Goal: Information Seeking & Learning: Understand process/instructions

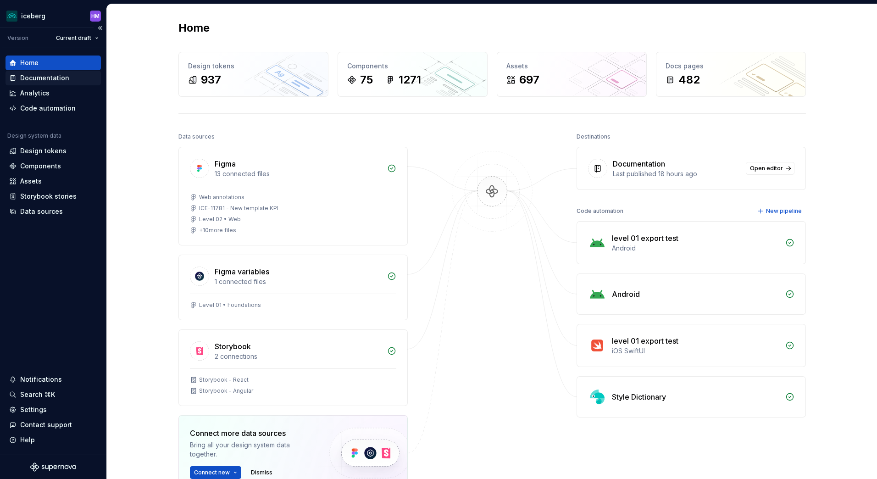
click at [40, 82] on div "Documentation" at bounding box center [44, 77] width 49 height 9
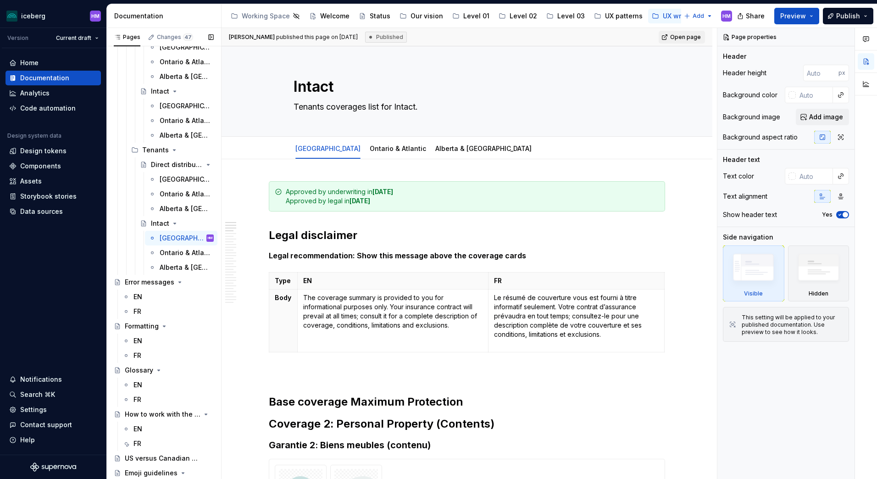
scroll to position [550, 0]
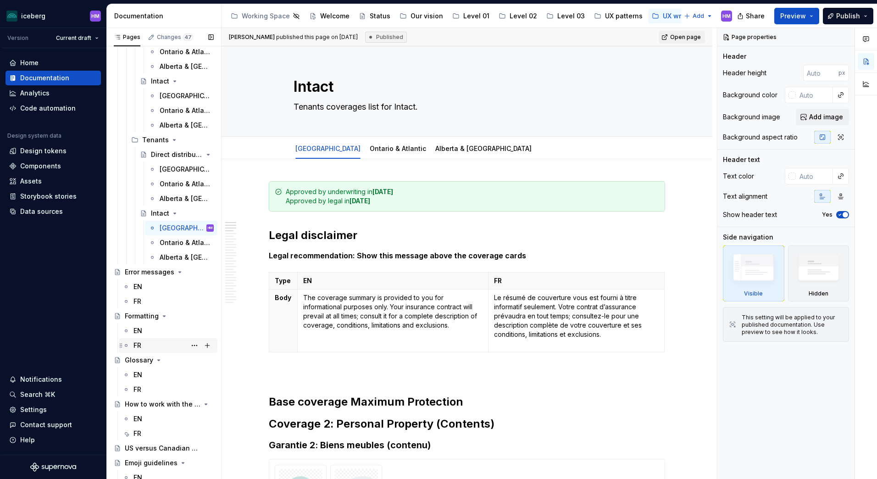
click at [144, 348] on div "FR" at bounding box center [173, 345] width 80 height 13
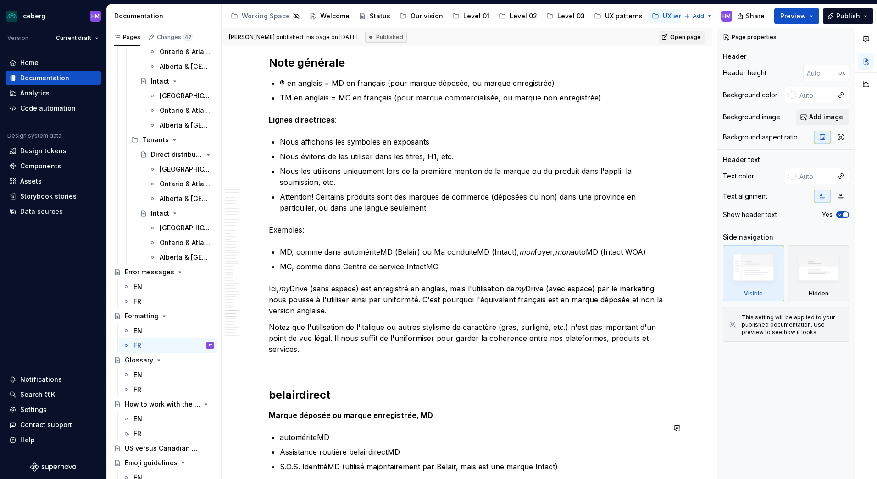
scroll to position [6007, 0]
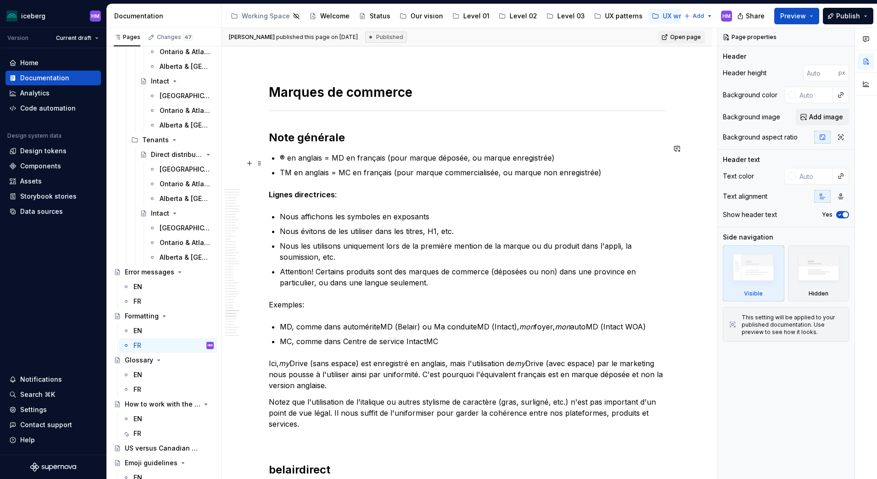
click at [609, 167] on p "TM en anglais = MC en français (pour marque commercialisée, ou marque non enreg…" at bounding box center [472, 172] width 385 height 11
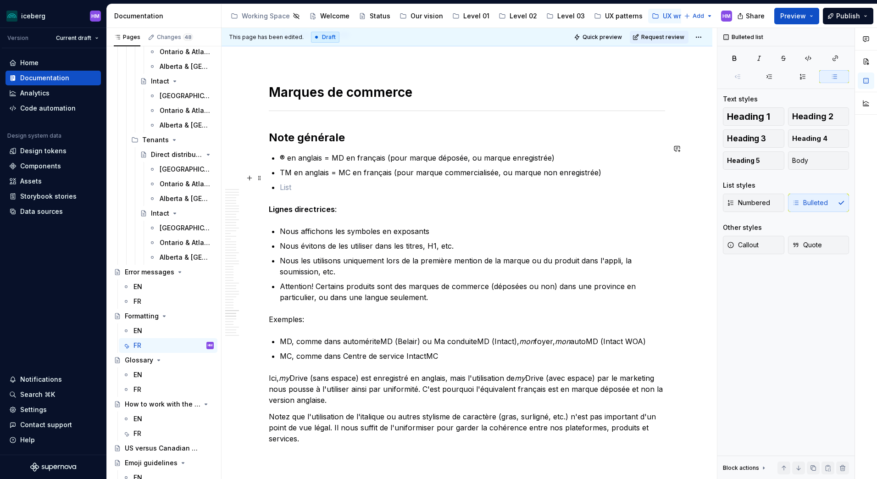
click at [298, 182] on p at bounding box center [472, 187] width 385 height 11
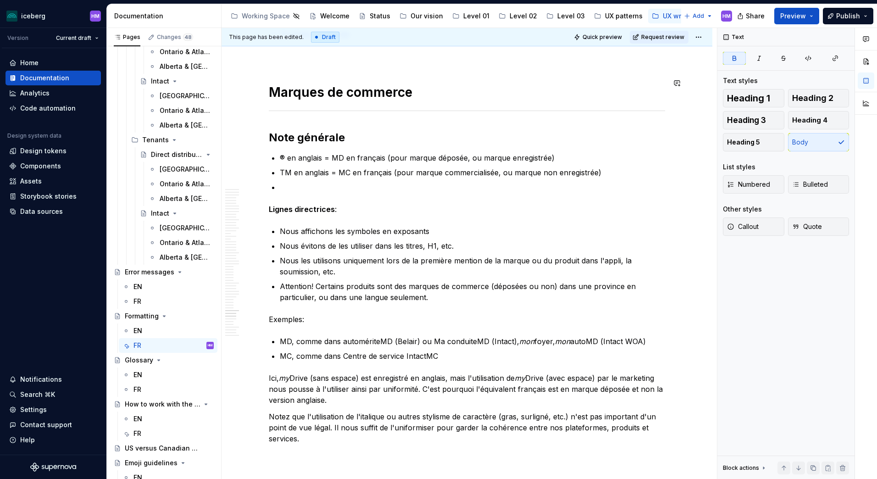
type textarea "*"
click at [288, 182] on p at bounding box center [472, 187] width 385 height 11
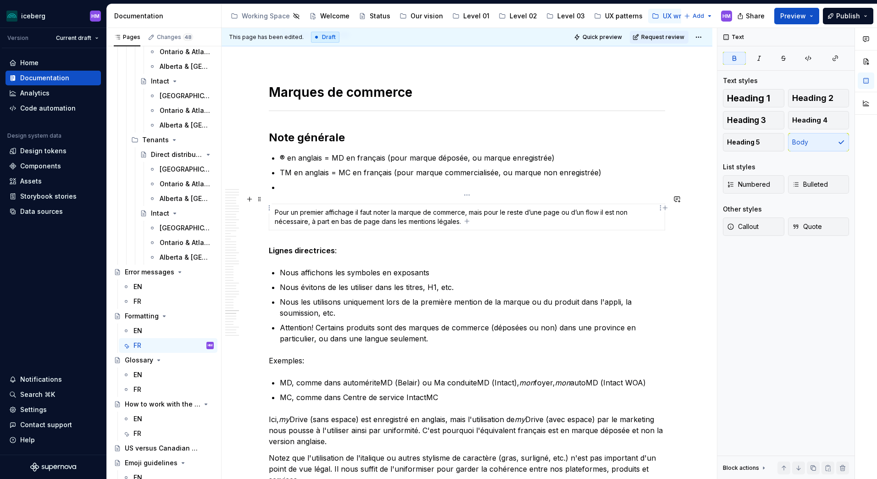
drag, startPoint x: 276, startPoint y: 202, endPoint x: 395, endPoint y: 207, distance: 119.8
click at [395, 207] on td "Pour un premier affichage il faut noter la marque de commerce, mais pour le res…" at bounding box center [467, 217] width 396 height 26
click at [447, 208] on td "Pour un premier affichage il faut noter la marque de commerce, mais pour le res…" at bounding box center [467, 217] width 396 height 26
drag, startPoint x: 462, startPoint y: 212, endPoint x: 380, endPoint y: 199, distance: 83.1
click at [380, 204] on td "Pour un premier affichage il faut noter la marque de commerce, mais pour le res…" at bounding box center [467, 217] width 396 height 26
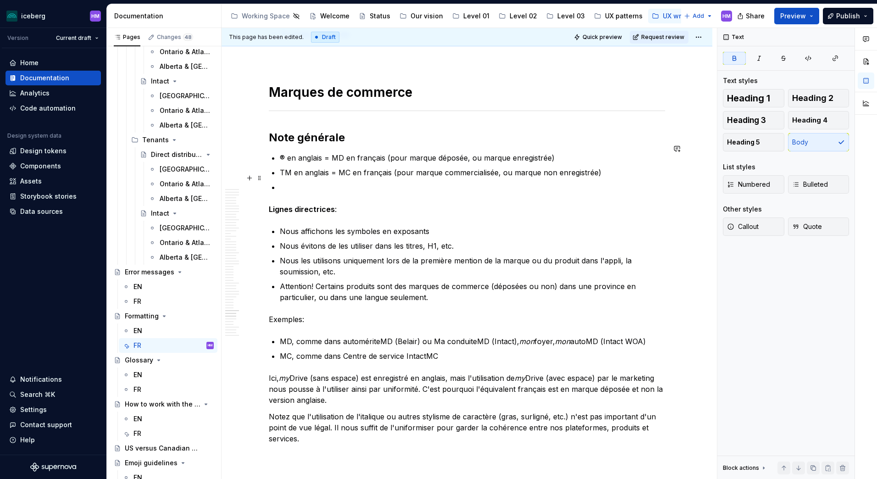
click at [306, 182] on p at bounding box center [472, 187] width 385 height 11
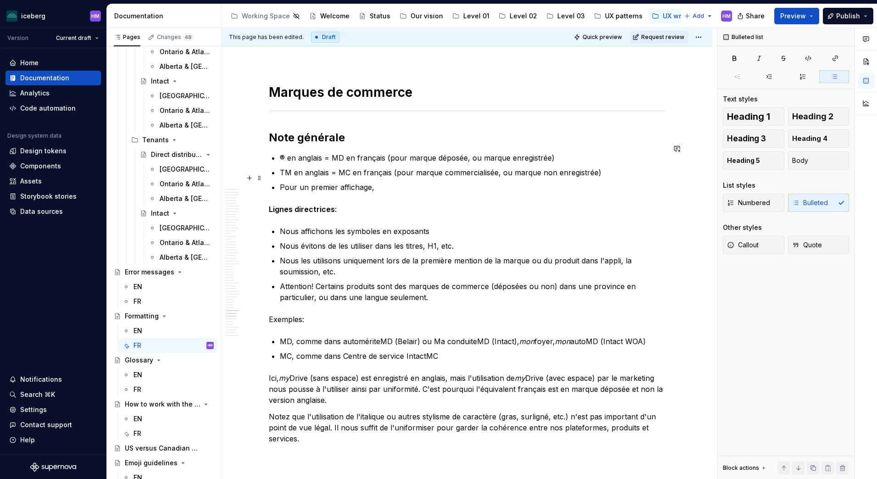
click at [388, 182] on p "Pour un premier affichage," at bounding box center [472, 187] width 385 height 11
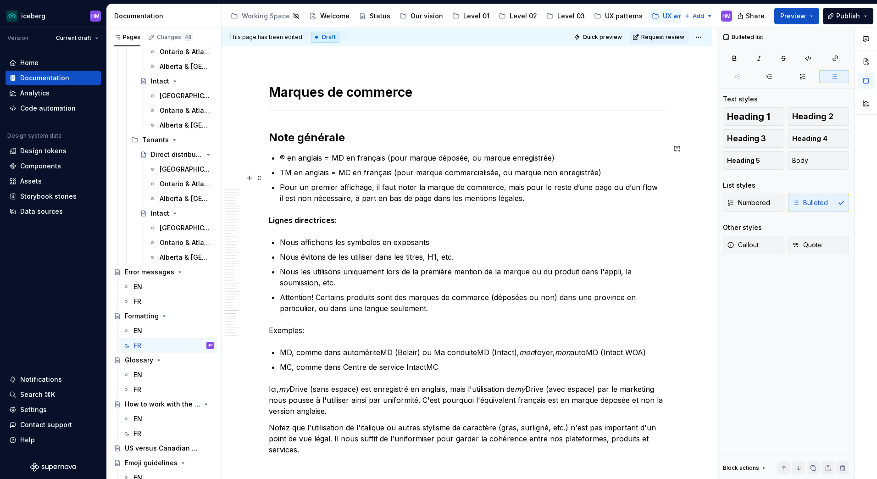
click at [371, 182] on p "Pour un premier affichage, il faut noter la marque de commerce, mais pour le re…" at bounding box center [472, 193] width 385 height 22
type textarea "*"
